Goal: Navigation & Orientation: Understand site structure

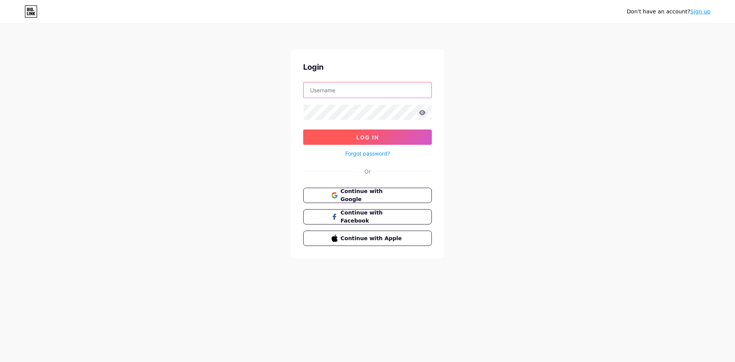
type input "[EMAIL_ADDRESS][DOMAIN_NAME]"
click at [373, 134] on span "Log In" at bounding box center [368, 137] width 23 height 7
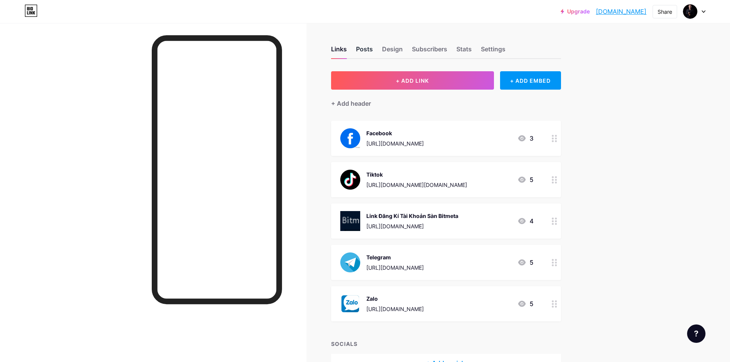
click at [363, 51] on div "Posts" at bounding box center [364, 51] width 17 height 14
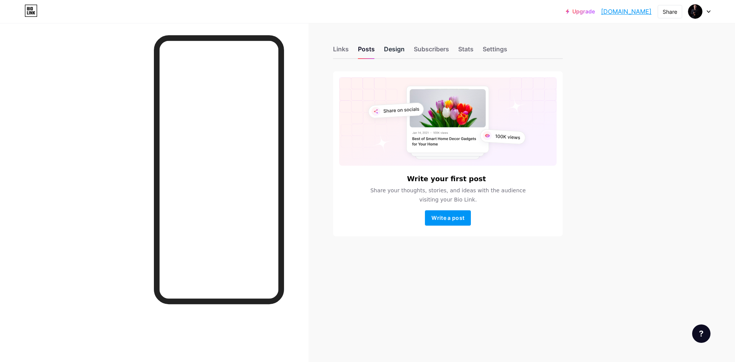
click at [401, 47] on div "Design" at bounding box center [394, 51] width 21 height 14
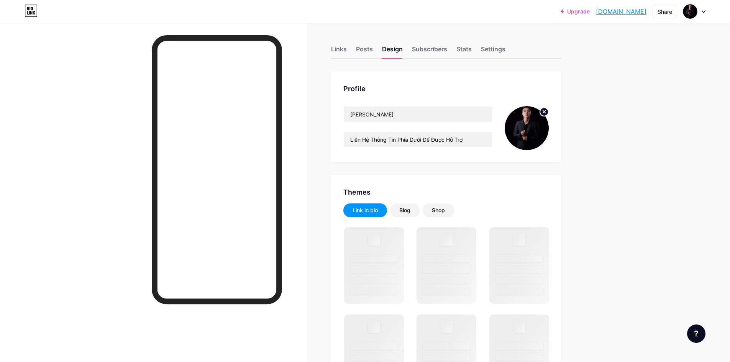
click at [529, 126] on img at bounding box center [526, 128] width 44 height 44
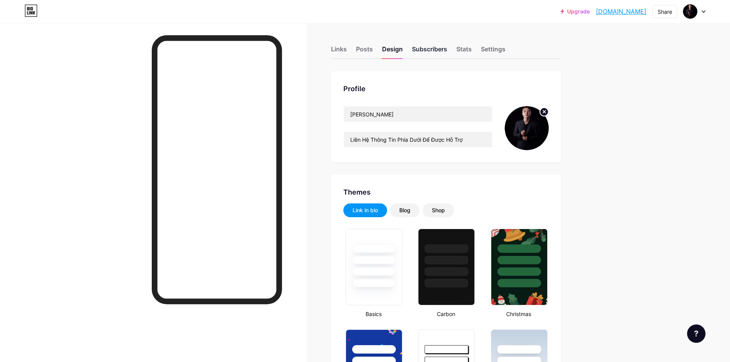
click at [435, 52] on div "Subscribers" at bounding box center [429, 51] width 35 height 14
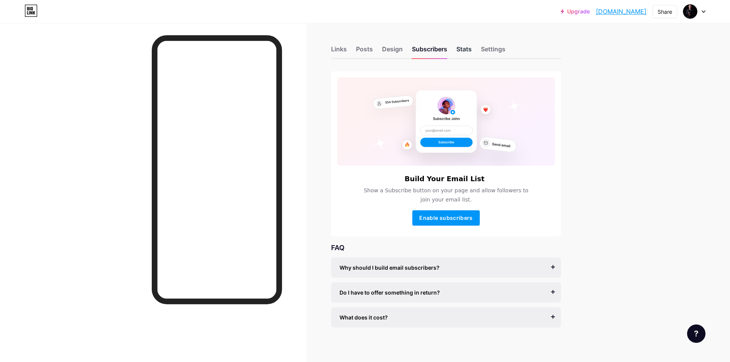
click at [469, 50] on div "Stats" at bounding box center [463, 51] width 15 height 14
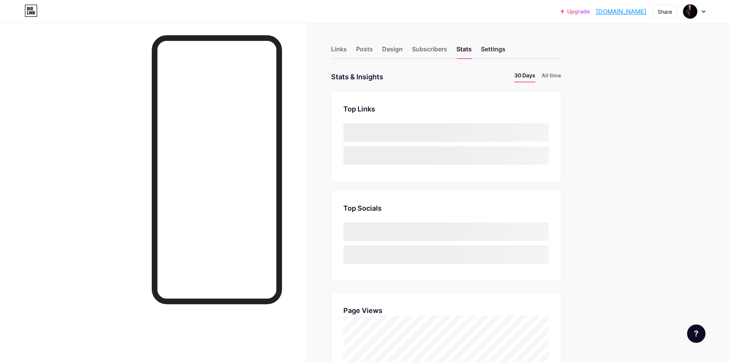
scroll to position [362, 730]
click at [503, 49] on div "Settings" at bounding box center [493, 51] width 25 height 14
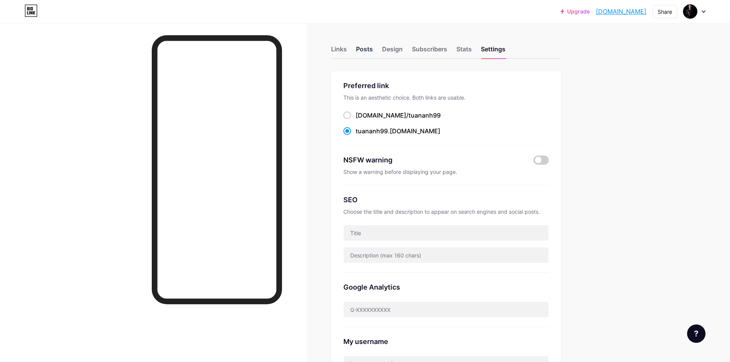
click at [360, 52] on div "Posts" at bounding box center [364, 51] width 17 height 14
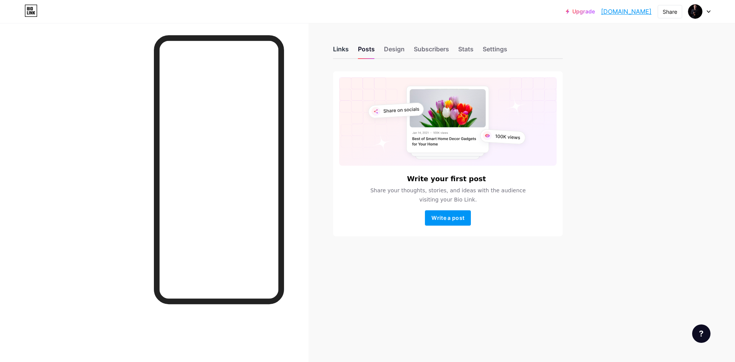
click at [336, 52] on div "Links" at bounding box center [341, 51] width 16 height 14
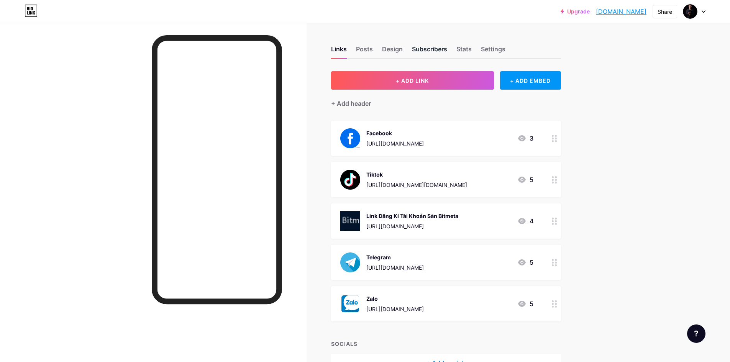
click at [445, 50] on div "Subscribers" at bounding box center [429, 51] width 35 height 14
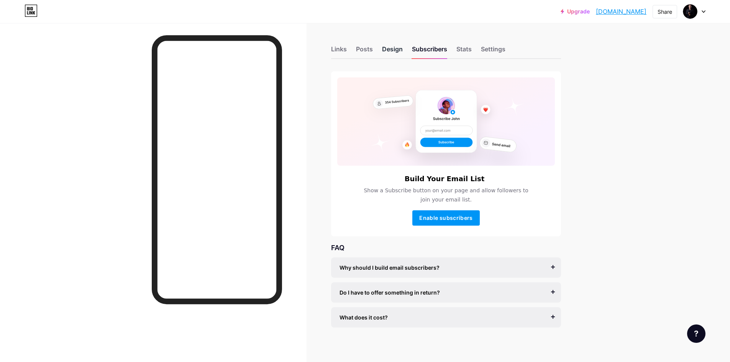
click at [397, 52] on div "Design" at bounding box center [392, 51] width 21 height 14
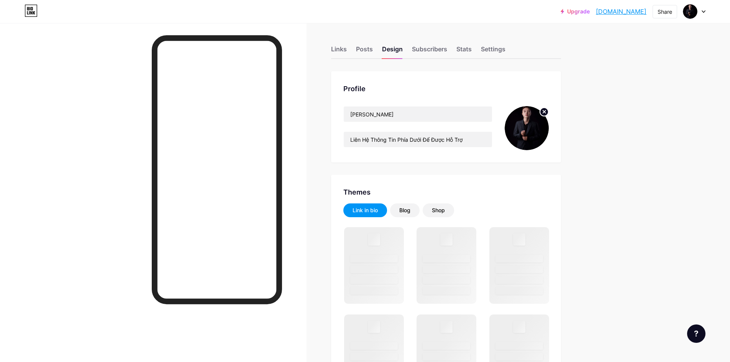
click at [523, 133] on img at bounding box center [526, 128] width 44 height 44
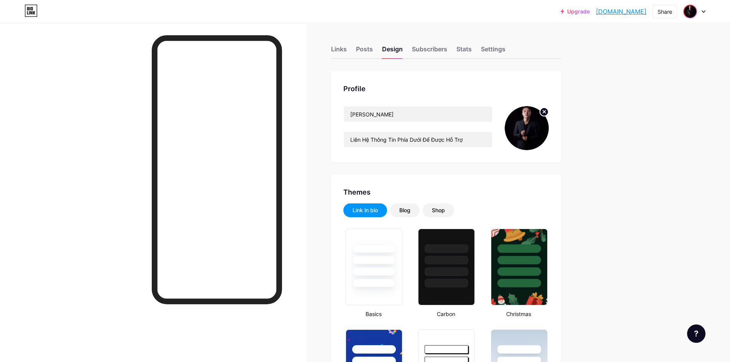
click at [686, 12] on img at bounding box center [690, 11] width 12 height 12
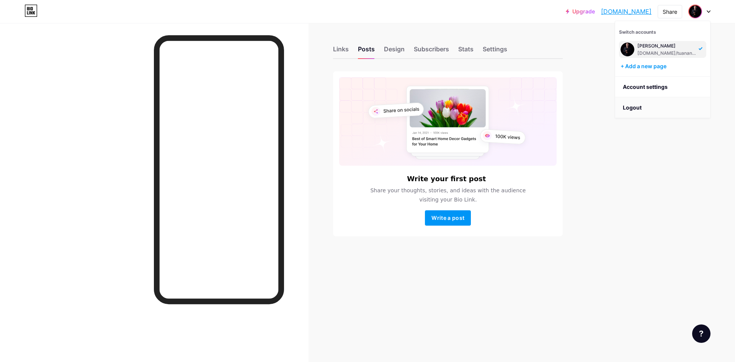
click at [634, 108] on li "Logout" at bounding box center [663, 107] width 95 height 21
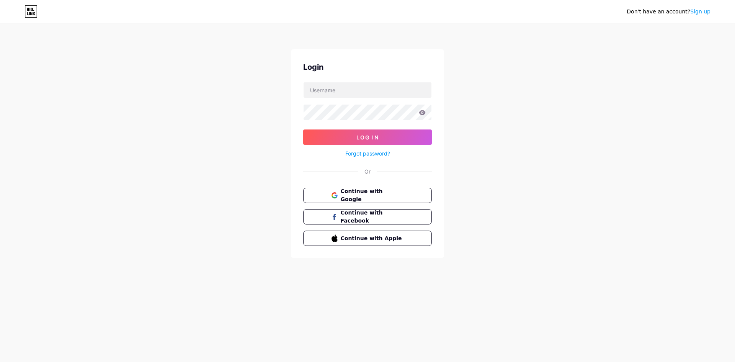
type input "[EMAIL_ADDRESS][DOMAIN_NAME]"
click at [424, 110] on icon at bounding box center [422, 112] width 7 height 5
click at [423, 114] on icon at bounding box center [422, 112] width 7 height 5
click at [490, 142] on div "Don't have an account? Sign up Login [EMAIL_ADDRESS][DOMAIN_NAME] Log In Forgot…" at bounding box center [367, 141] width 735 height 283
